Goal: Task Accomplishment & Management: Manage account settings

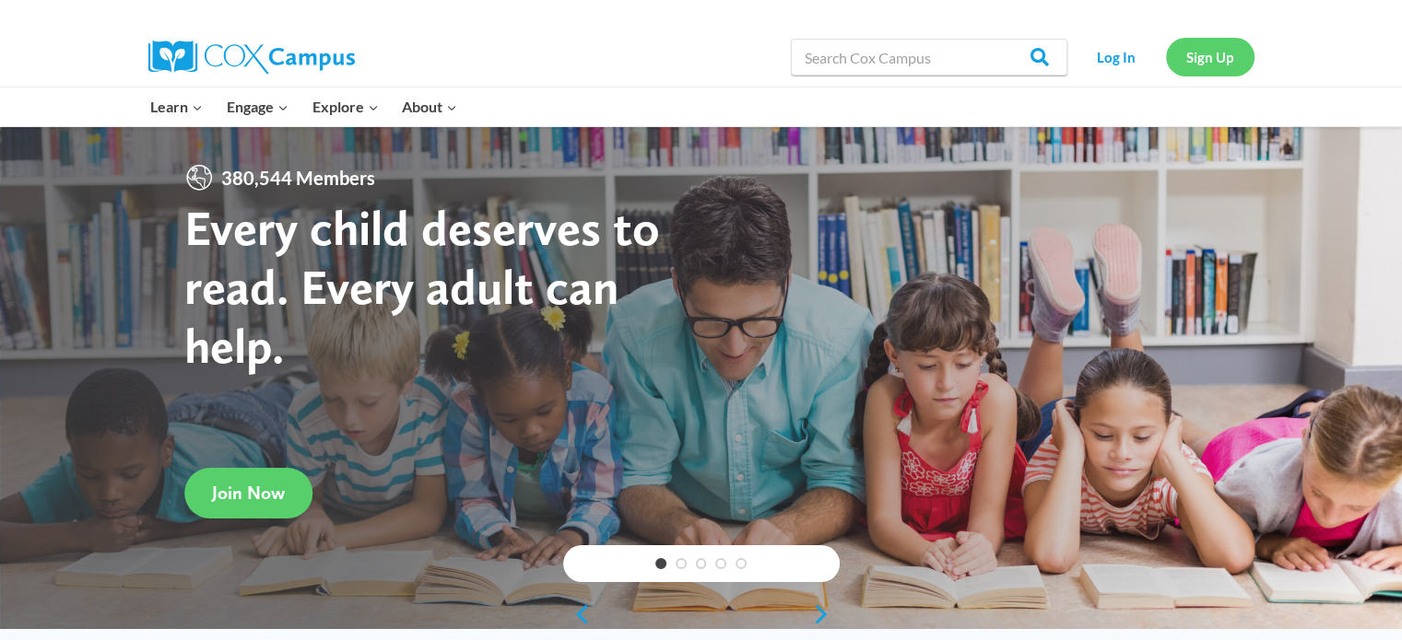
click at [1194, 53] on link "Sign Up" at bounding box center [1210, 57] width 88 height 38
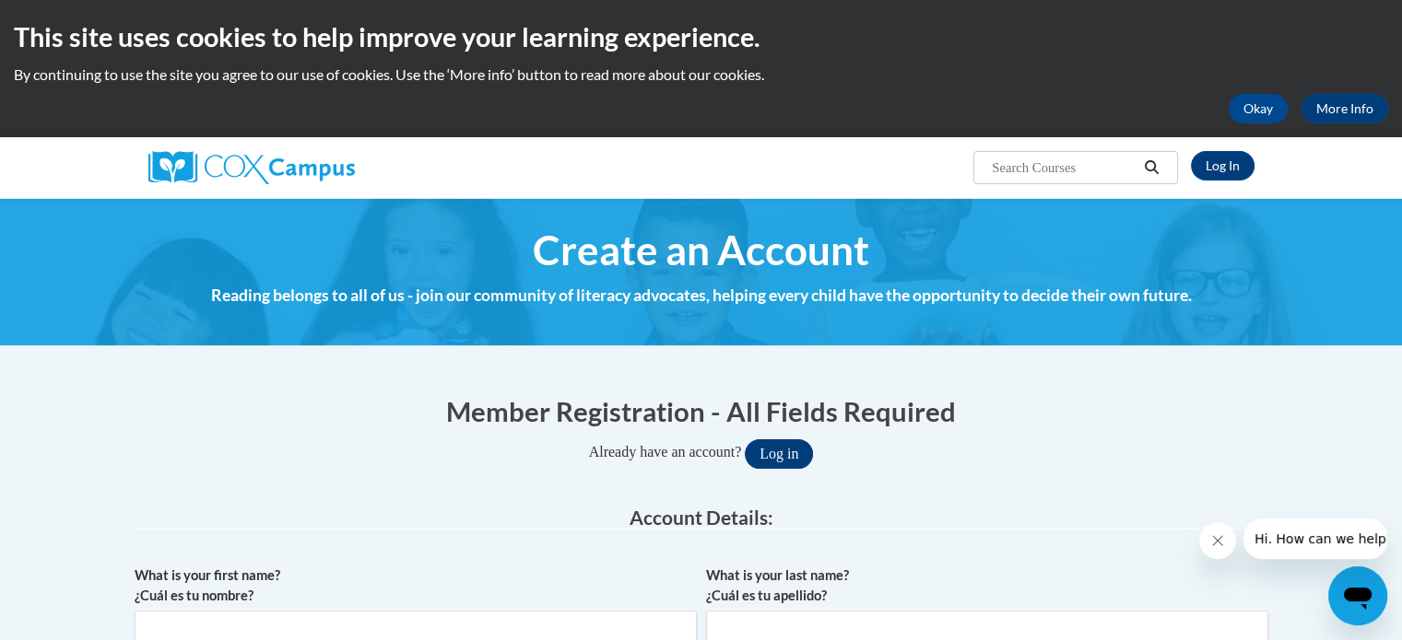
type input "arogers@durand.k12.wi.us"
click at [794, 447] on button "Log in" at bounding box center [779, 454] width 68 height 29
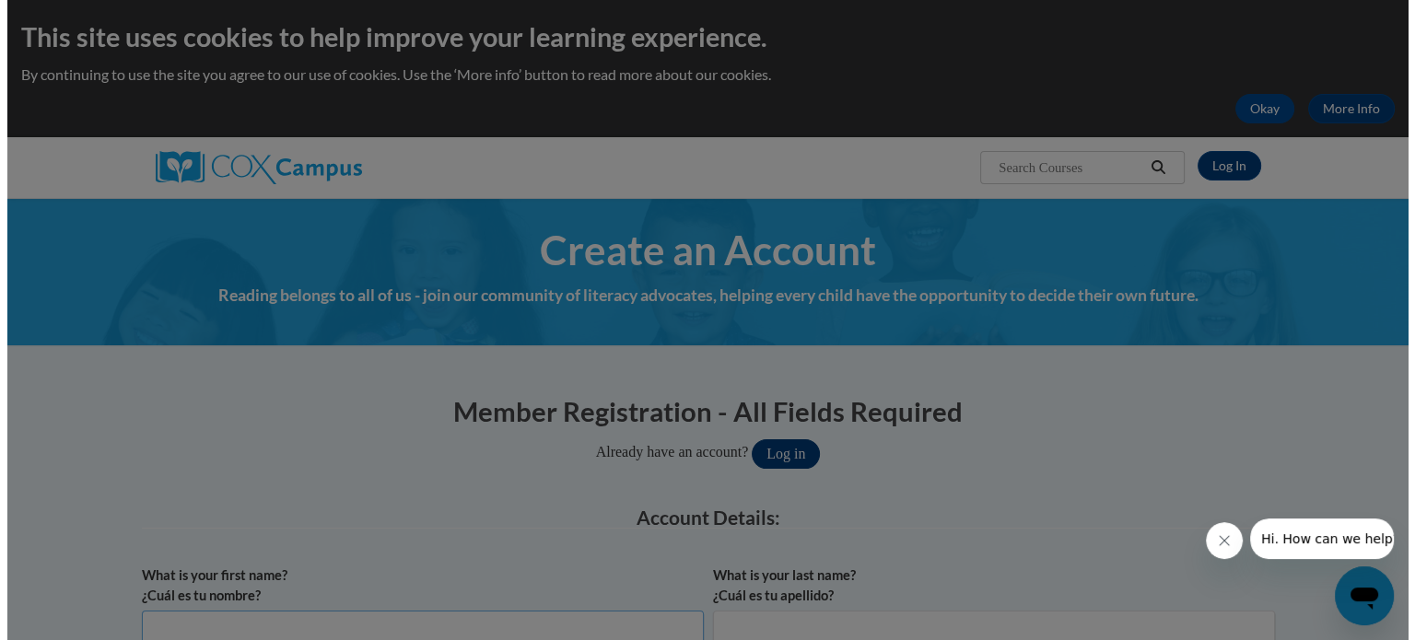
scroll to position [11, 0]
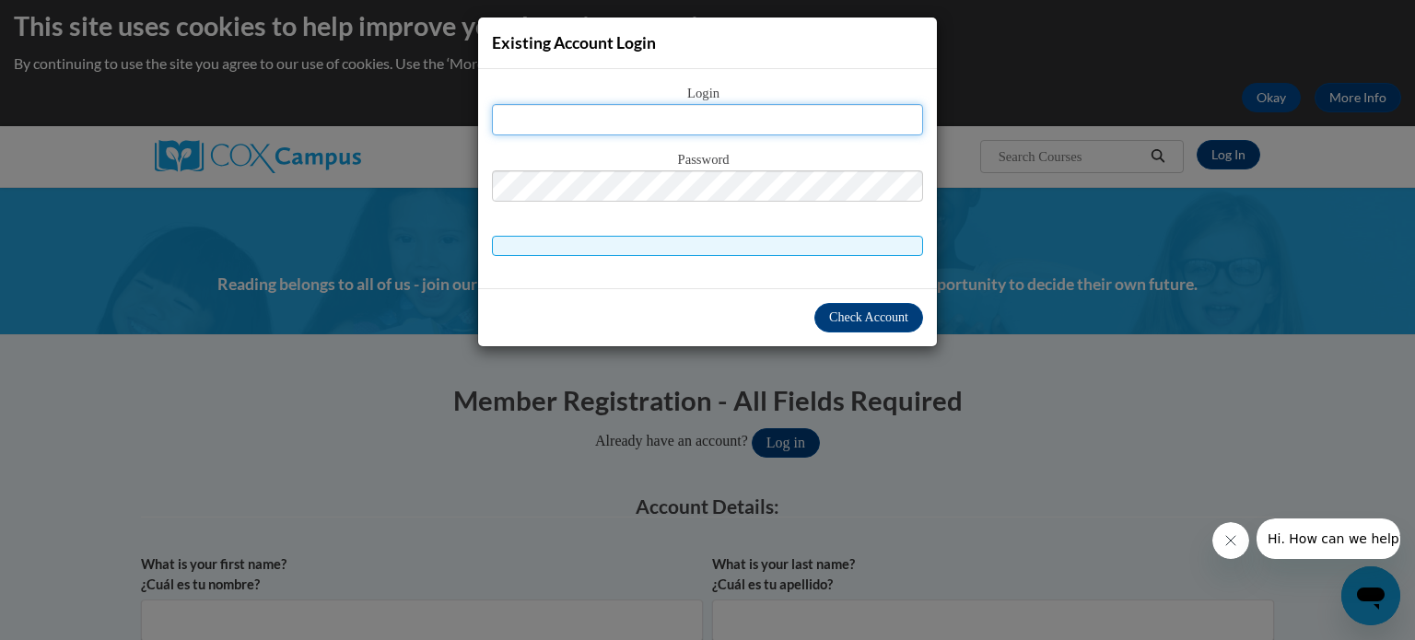
click at [734, 108] on input "text" at bounding box center [707, 119] width 431 height 31
type input "arogers@durand.k12.wi.us"
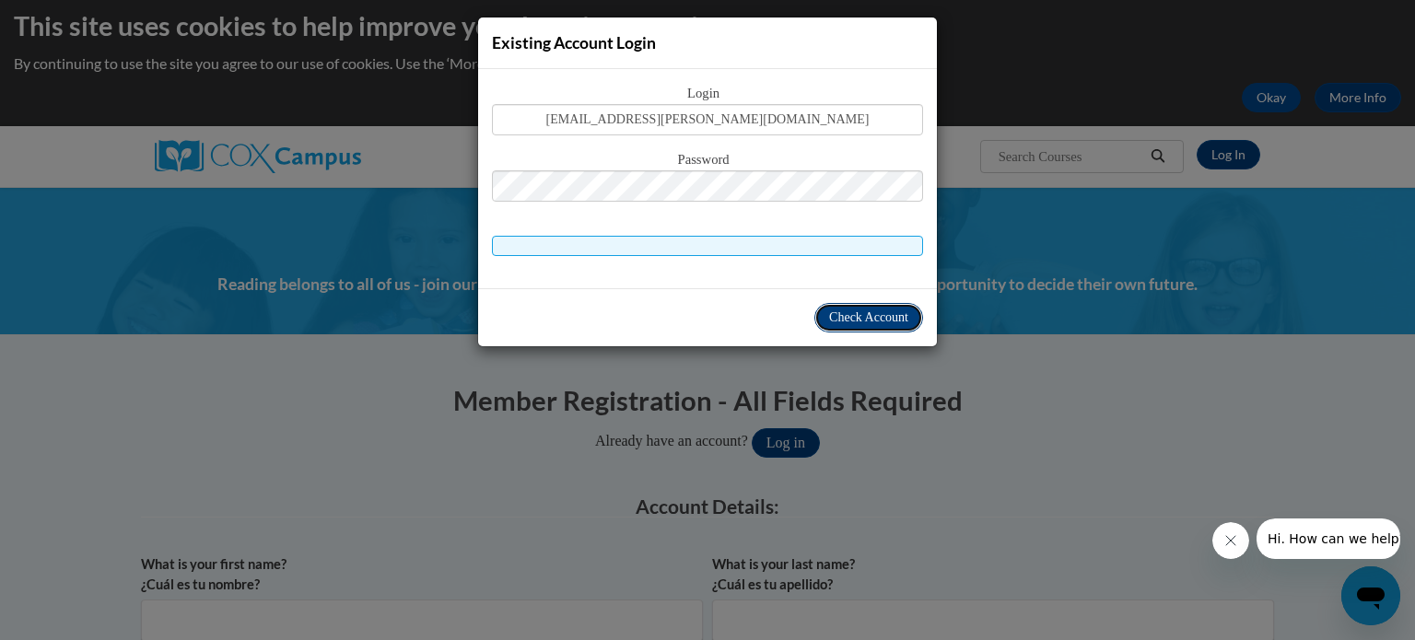
click at [855, 311] on span "Check Account" at bounding box center [868, 318] width 79 height 14
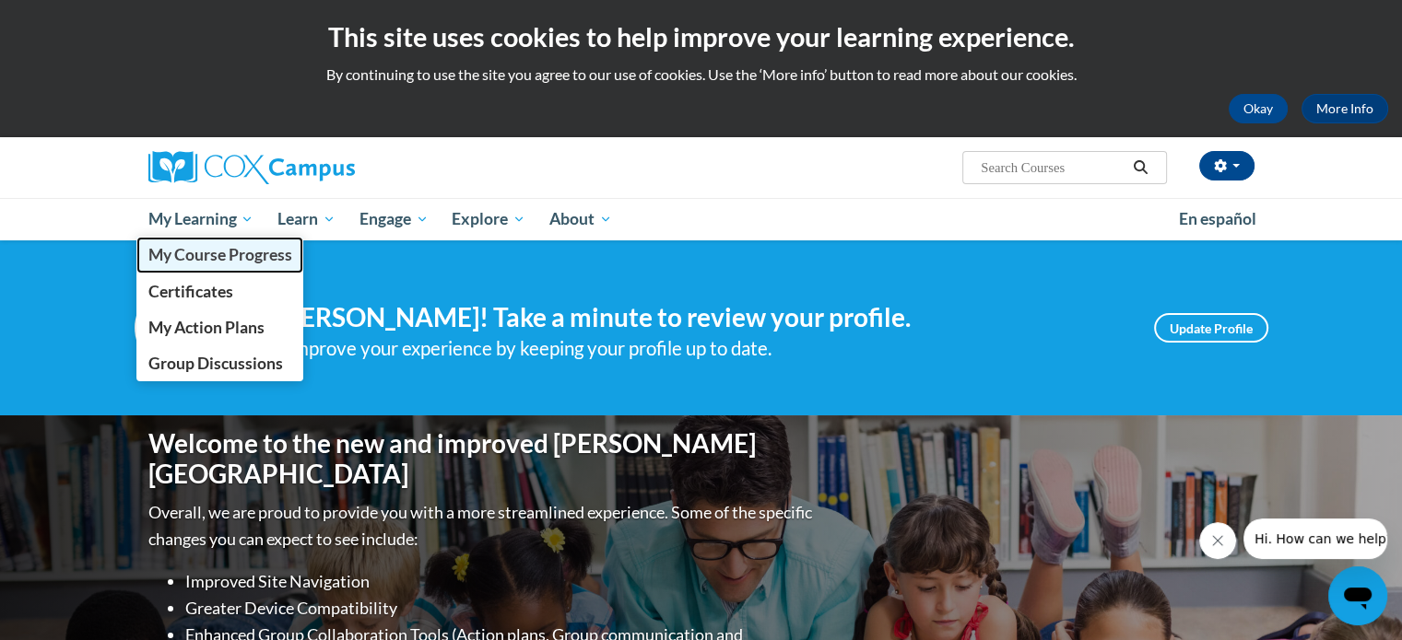
click at [213, 255] on span "My Course Progress" at bounding box center [219, 254] width 144 height 19
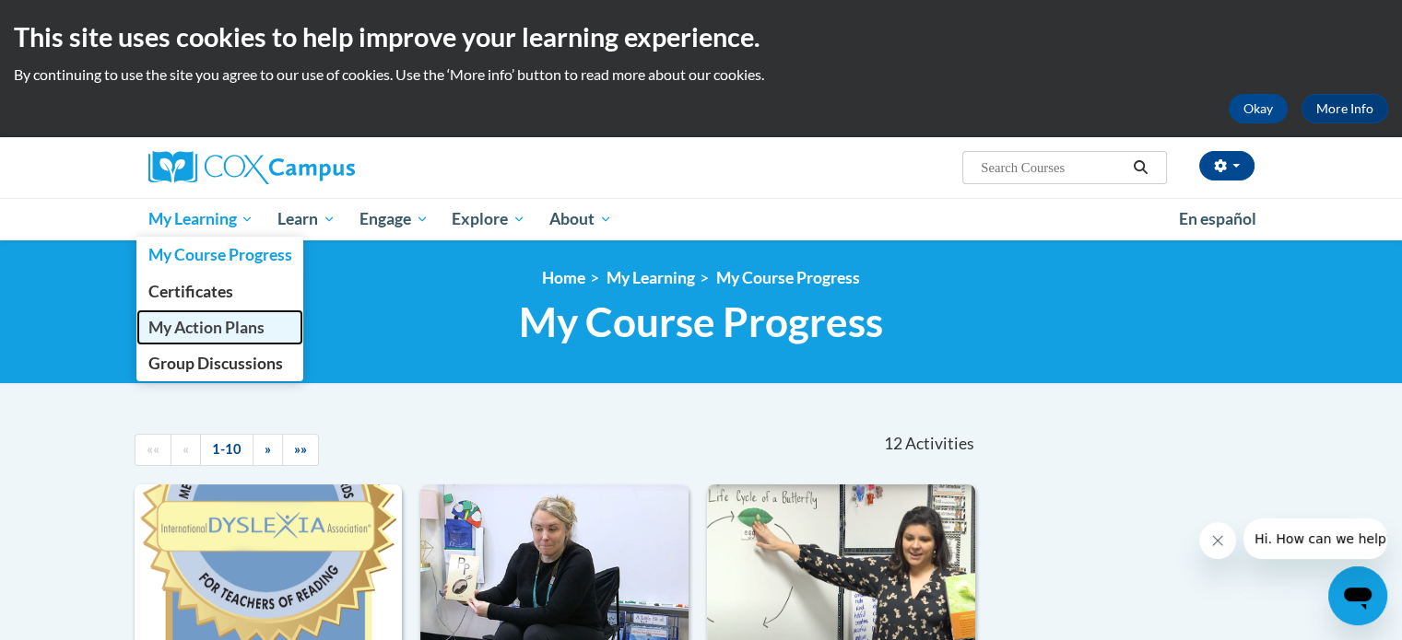
click at [244, 324] on span "My Action Plans" at bounding box center [205, 327] width 116 height 19
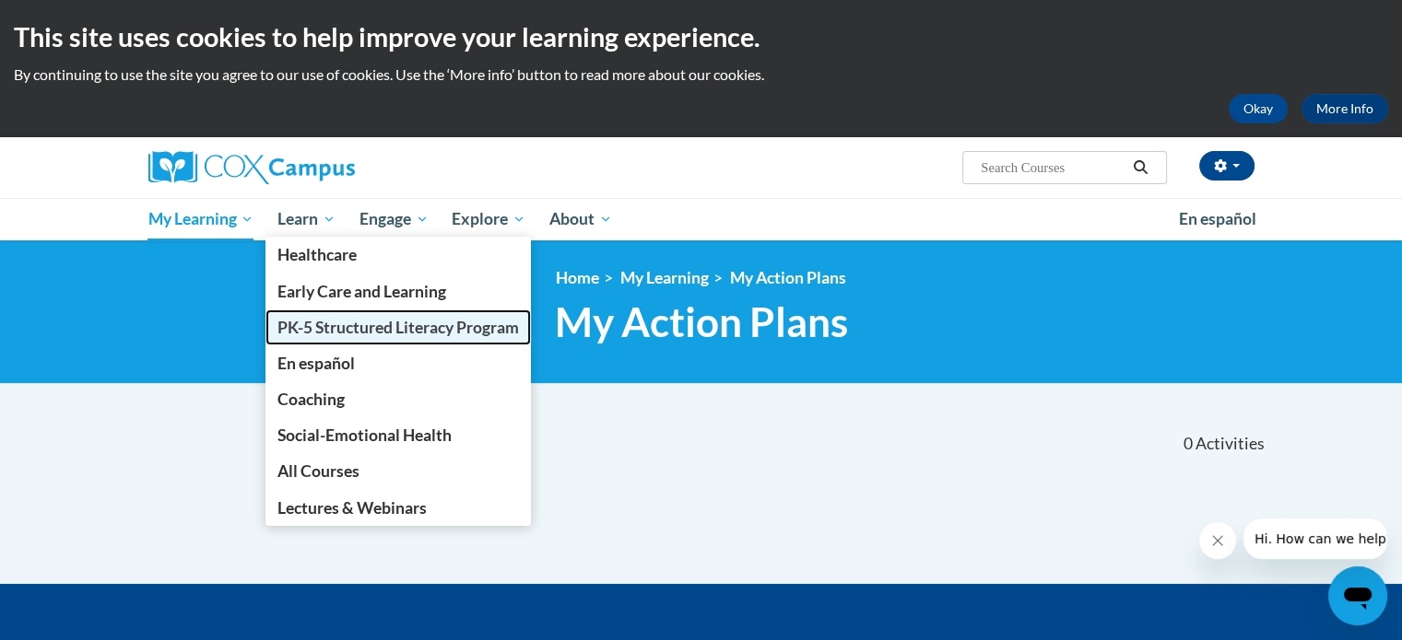
click at [288, 322] on span "PK-5 Structured Literacy Program" at bounding box center [397, 327] width 241 height 19
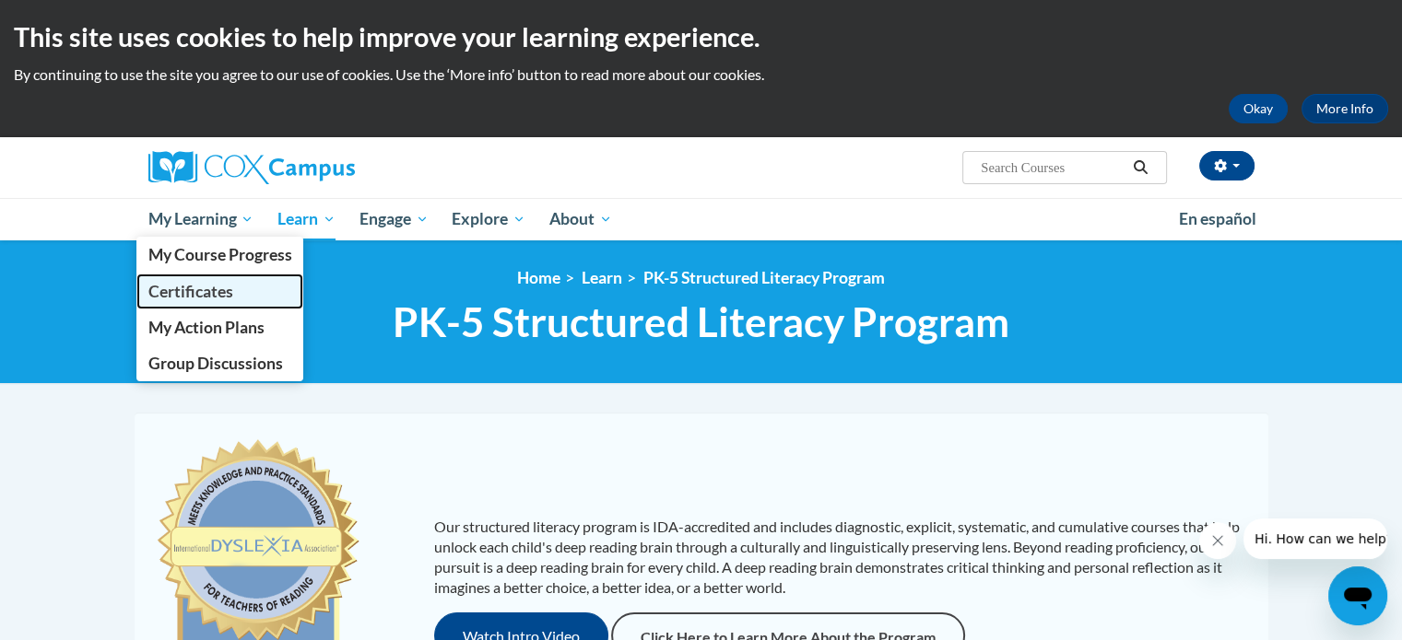
click at [228, 283] on span "Certificates" at bounding box center [189, 291] width 85 height 19
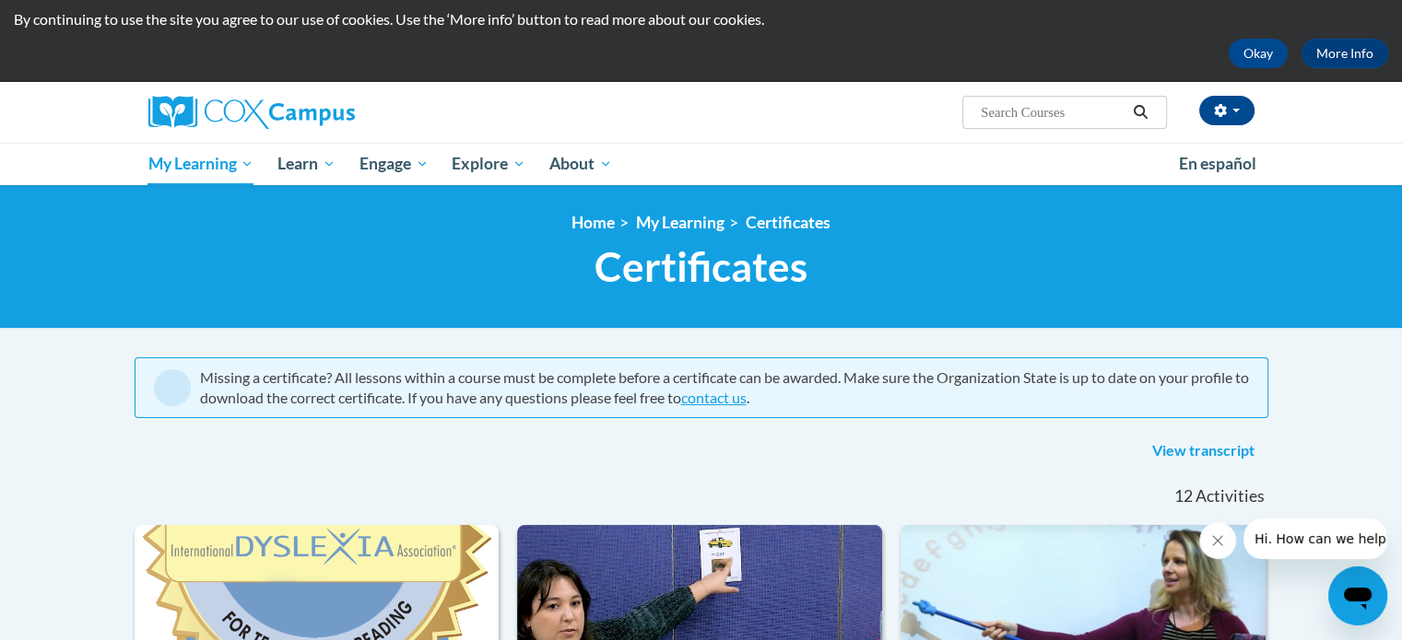
scroll to position [51, 0]
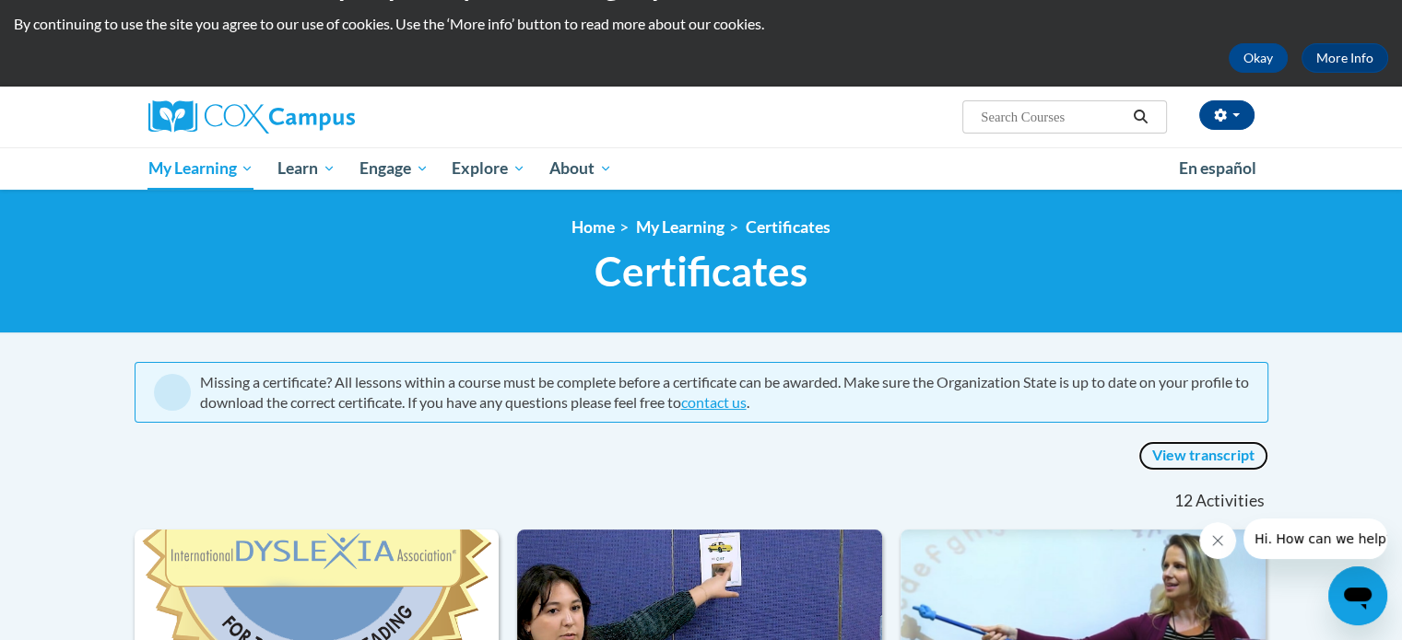
click at [1232, 460] on link "View transcript" at bounding box center [1203, 455] width 130 height 29
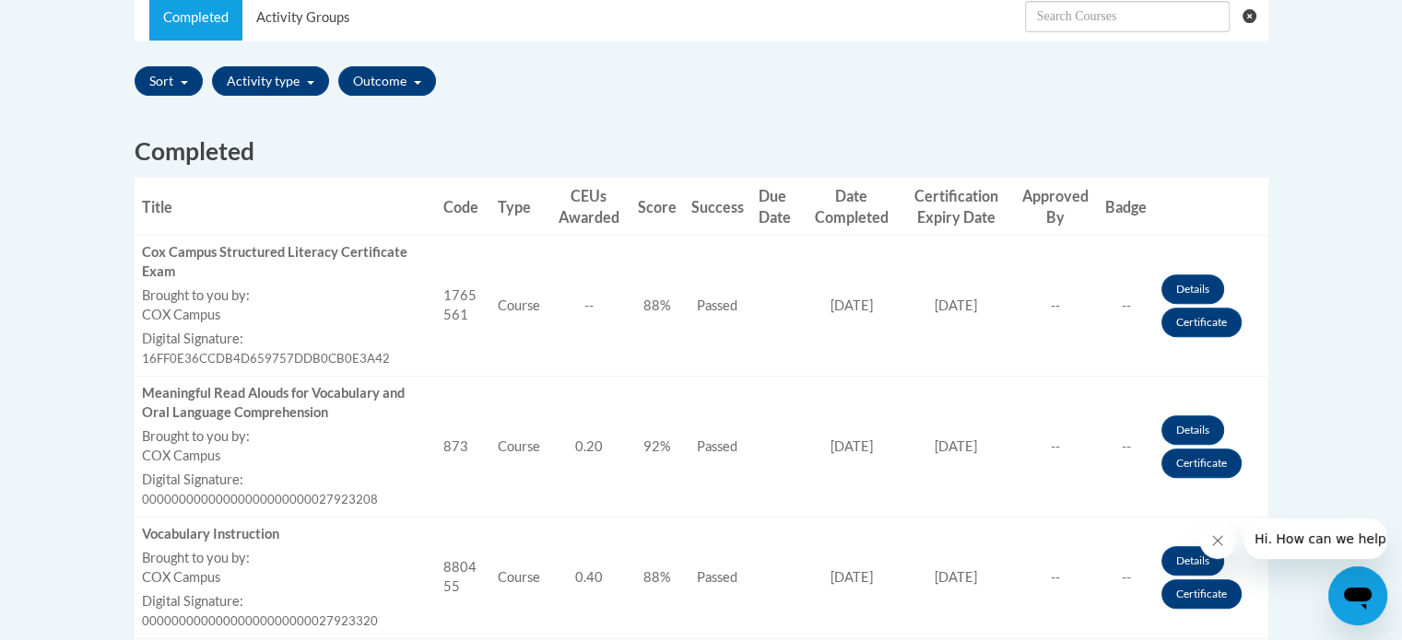
scroll to position [616, 0]
click at [1188, 288] on link "Details" at bounding box center [1192, 289] width 63 height 29
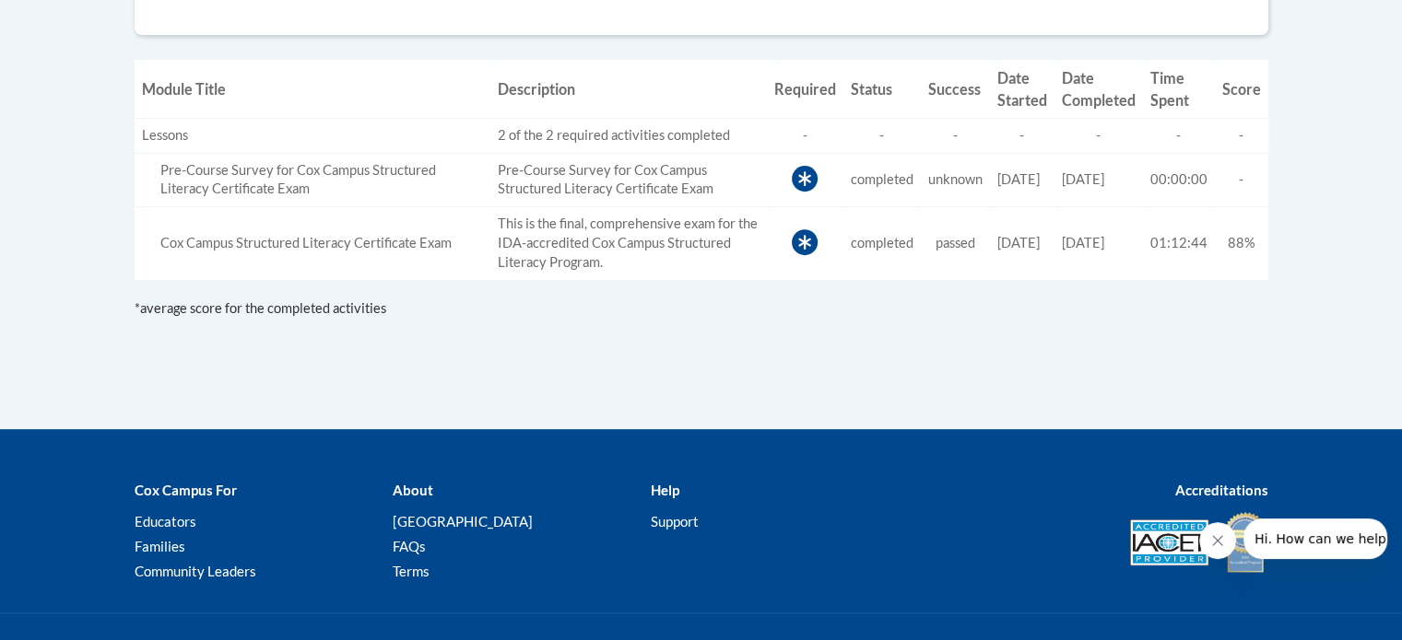
scroll to position [715, 0]
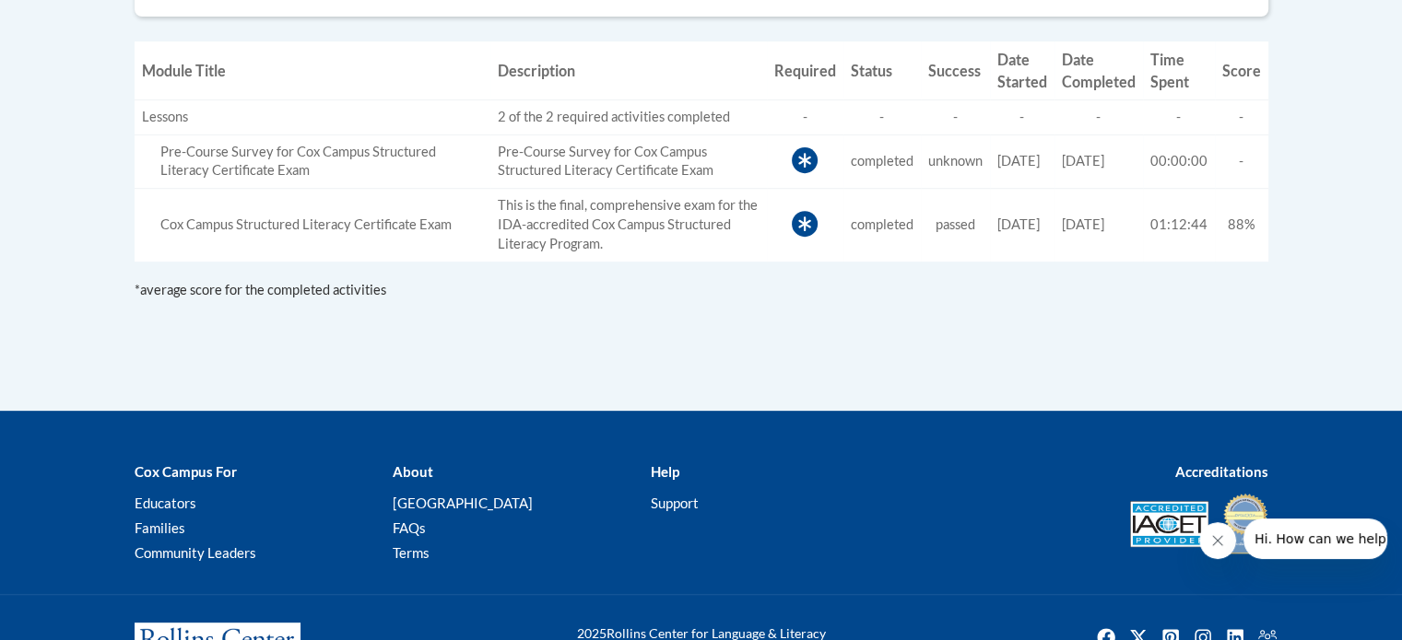
click at [798, 218] on icon at bounding box center [804, 224] width 13 height 15
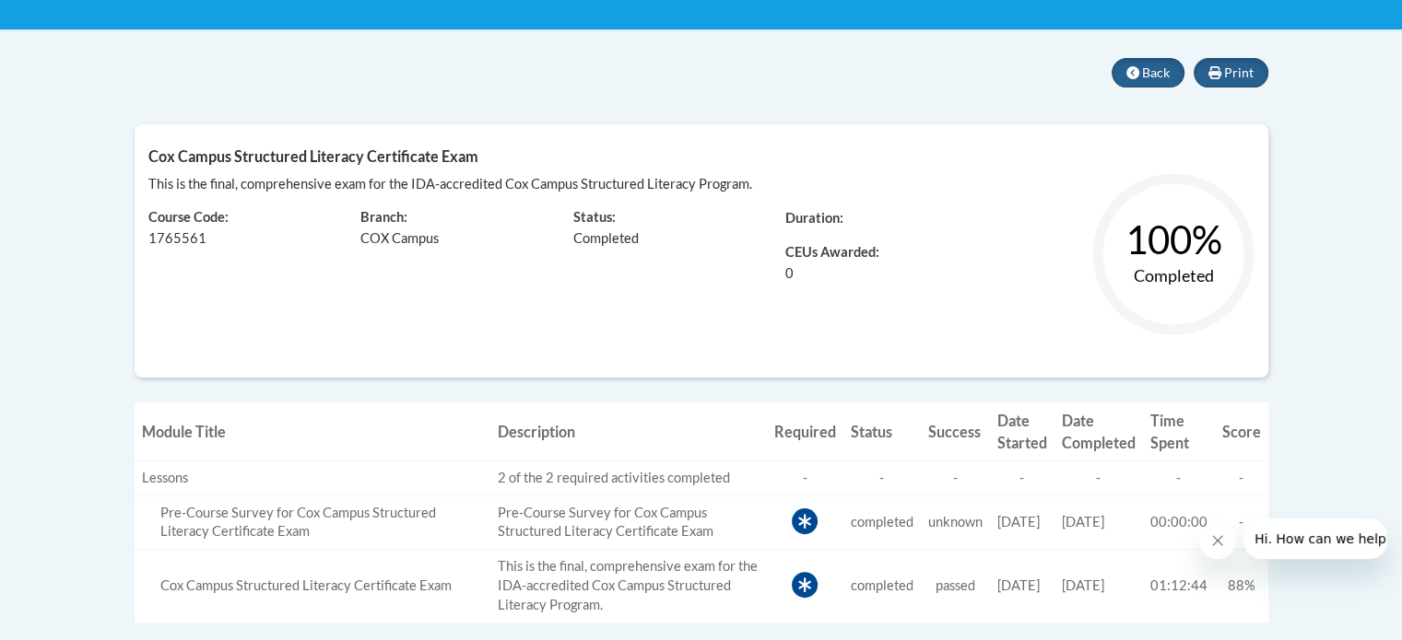
scroll to position [324, 0]
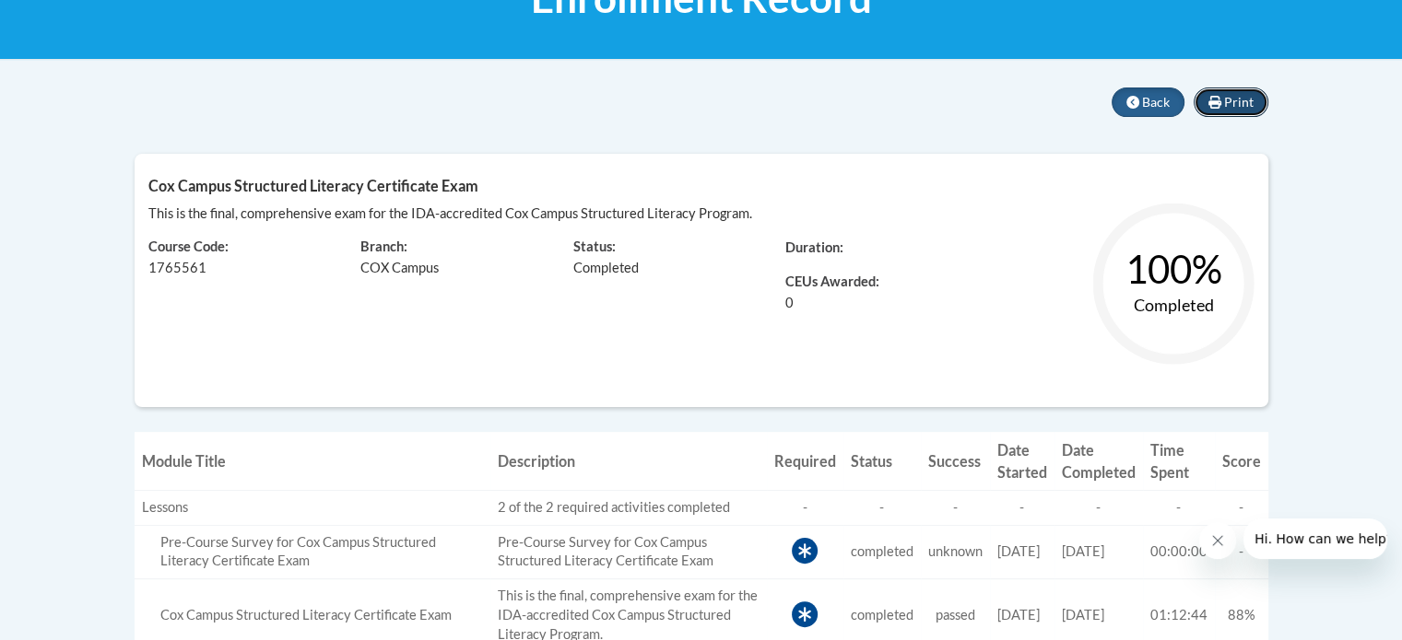
click at [1257, 99] on button "Print" at bounding box center [1230, 102] width 75 height 29
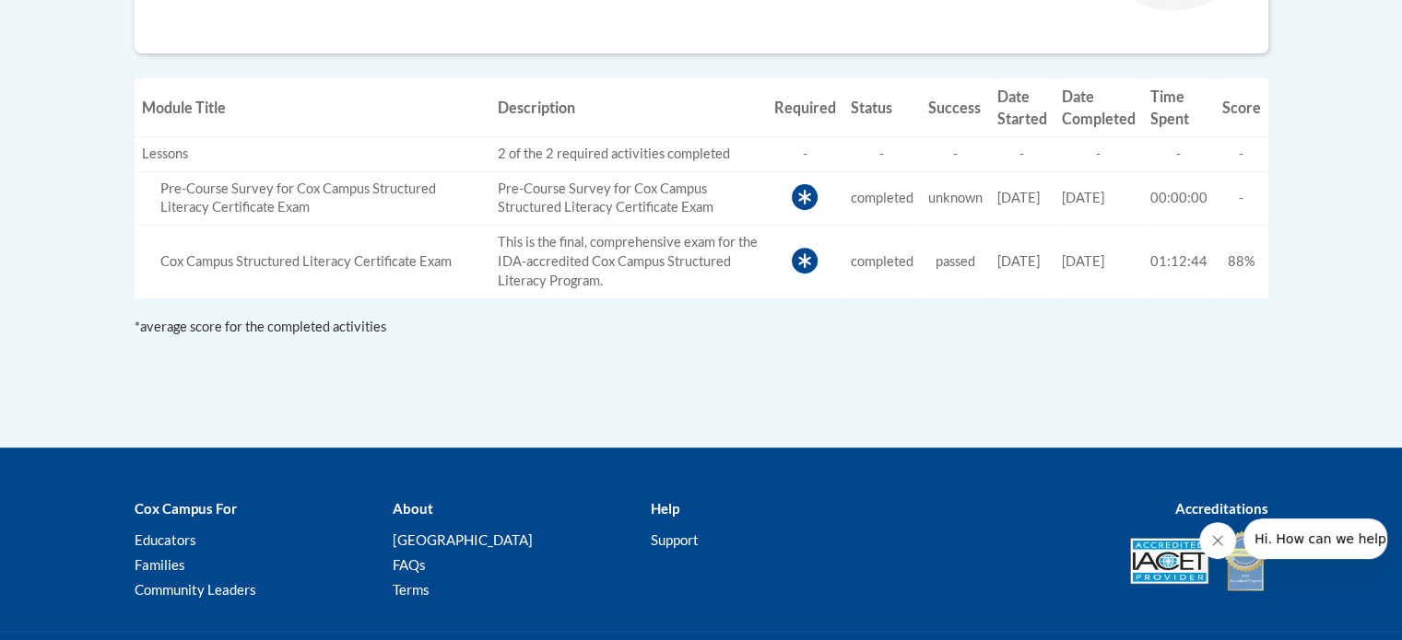
scroll to position [789, 0]
